Goal: Transaction & Acquisition: Register for event/course

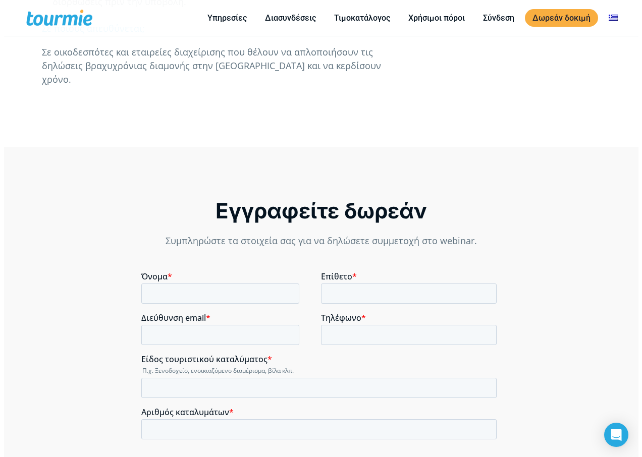
scroll to position [680, 0]
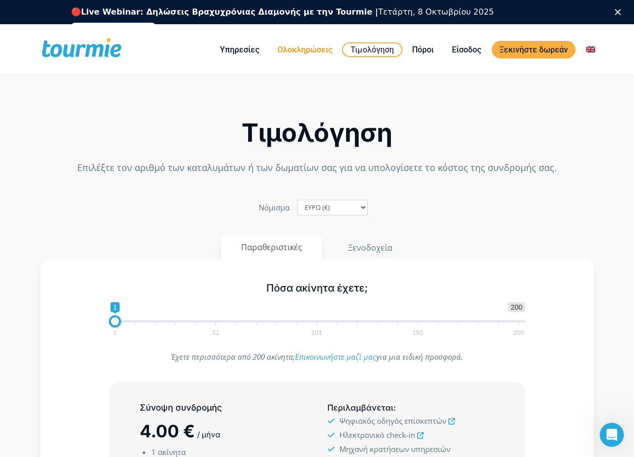
click at [318, 53] on link "Ολοκληρώσεις" at bounding box center [305, 49] width 70 height 13
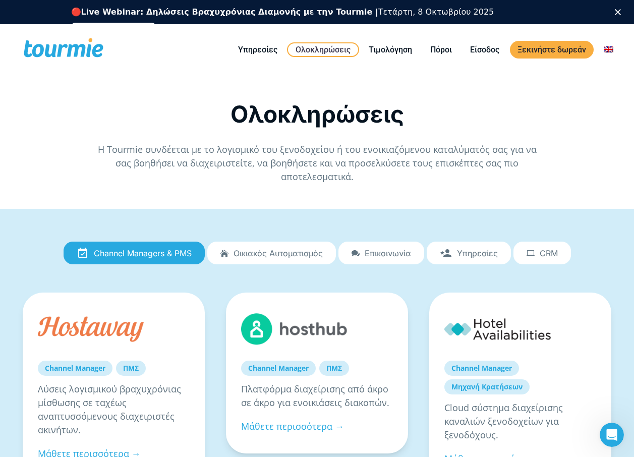
click at [313, 249] on span "Οικιακός αυτοματισμός" at bounding box center [278, 253] width 89 height 9
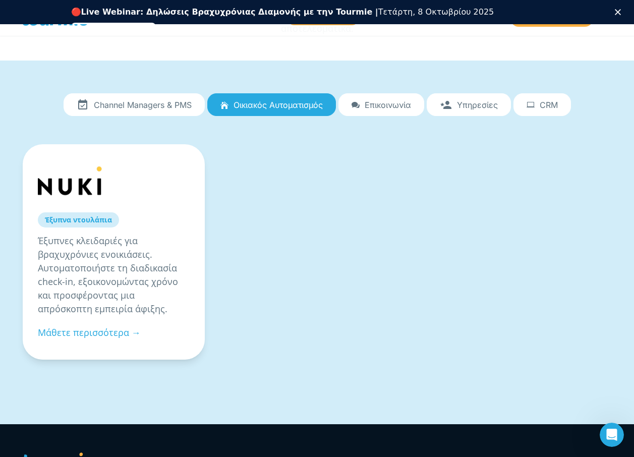
scroll to position [101, 0]
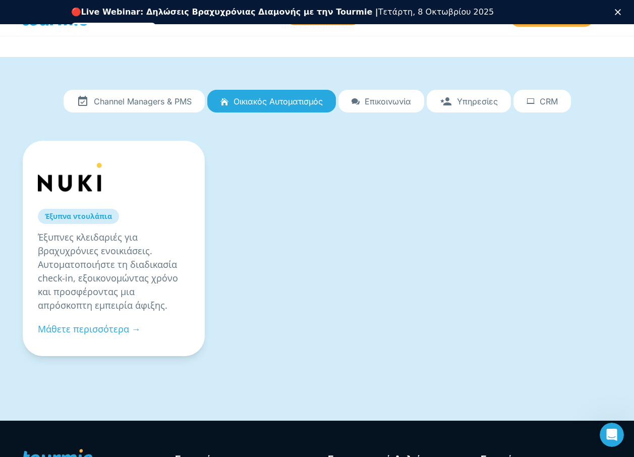
click at [374, 97] on span "Επικοινωνία" at bounding box center [388, 101] width 46 height 9
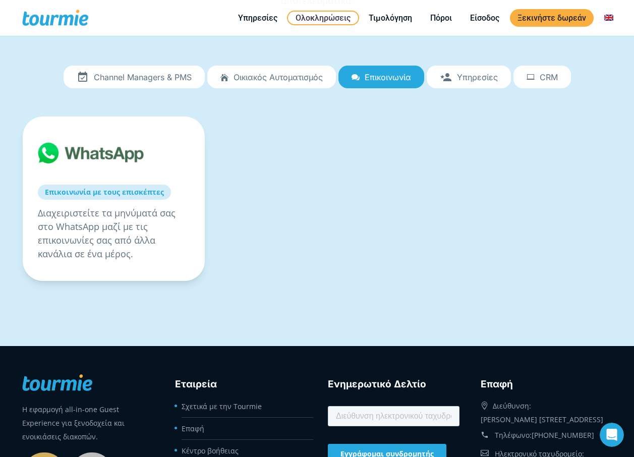
click at [473, 73] on span "Υπηρεσίες" at bounding box center [477, 77] width 41 height 9
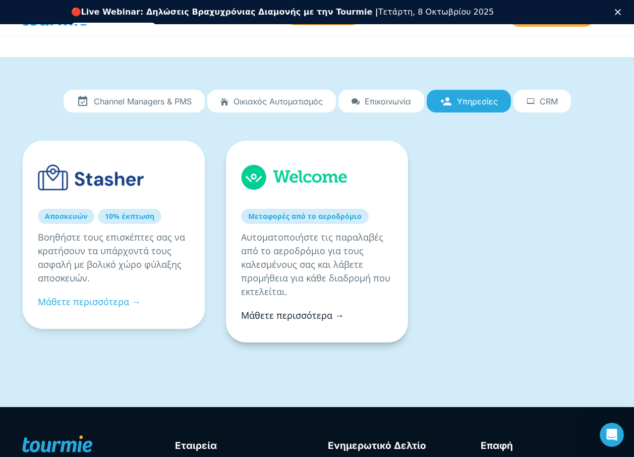
click at [298, 309] on link "Μάθετε περισσότερα →" at bounding box center [292, 315] width 103 height 12
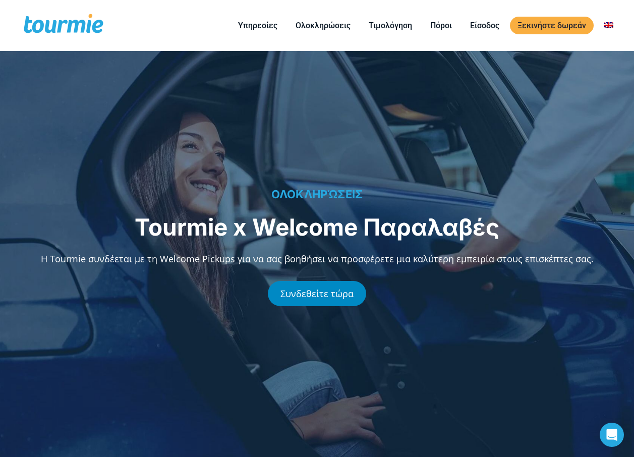
click at [306, 293] on link "Συνδεθείτε τώρα" at bounding box center [317, 293] width 98 height 25
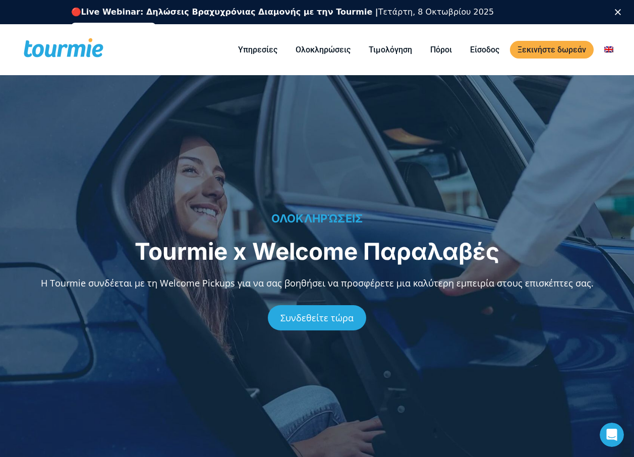
click at [156, 23] on link "Εγγραφείτε δωρεάν" at bounding box center [113, 29] width 85 height 12
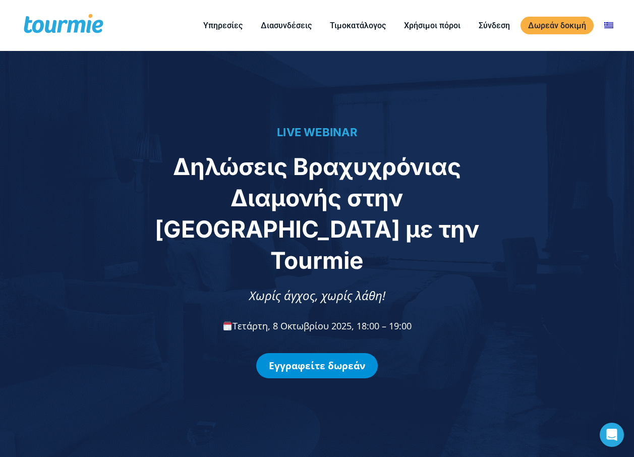
click at [322, 353] on link "Εγγραφείτε δωρεάν" at bounding box center [317, 365] width 122 height 25
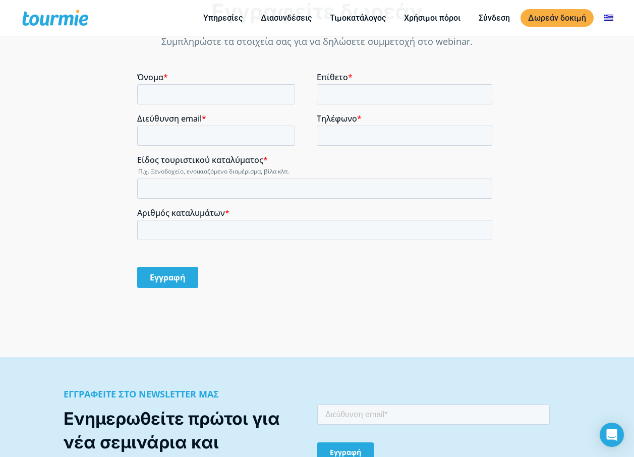
scroll to position [783, 0]
